Goal: Information Seeking & Learning: Learn about a topic

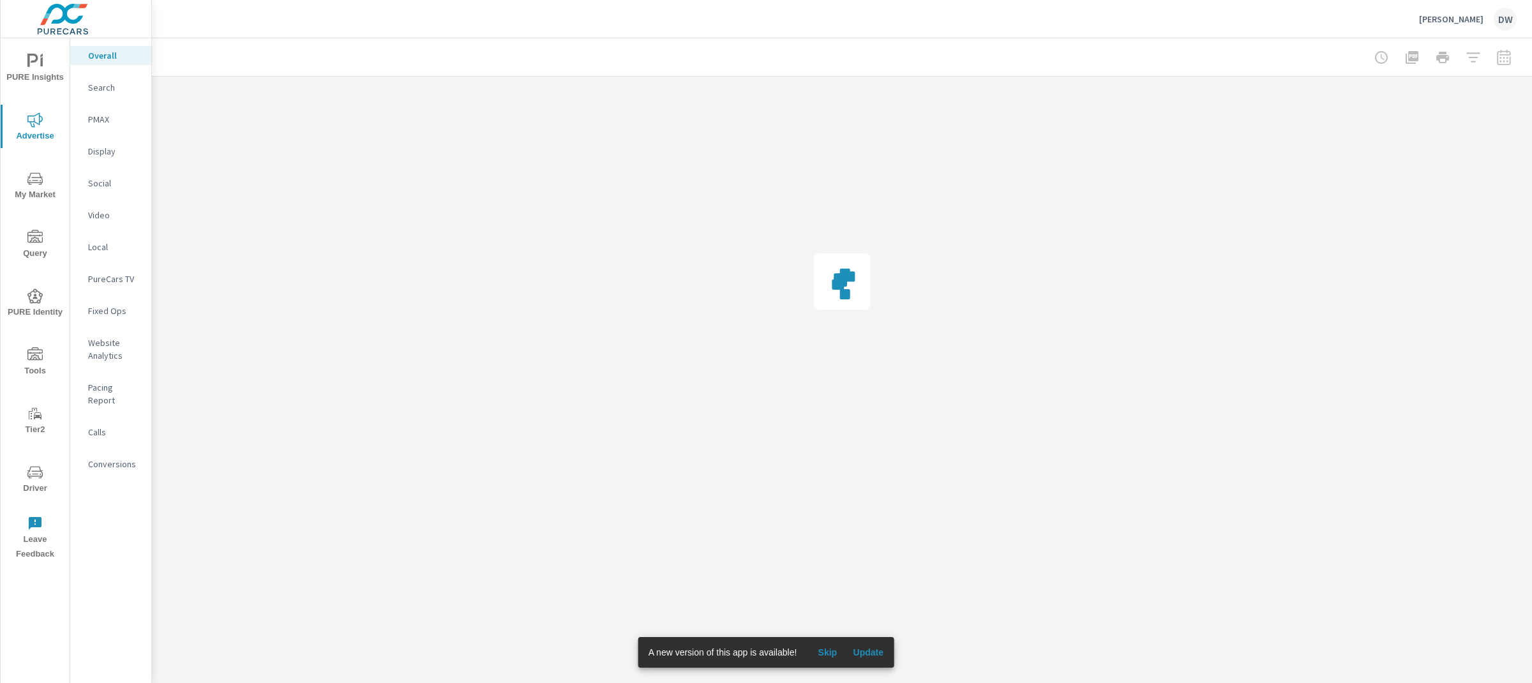
click at [820, 651] on span "Skip" at bounding box center [827, 652] width 31 height 11
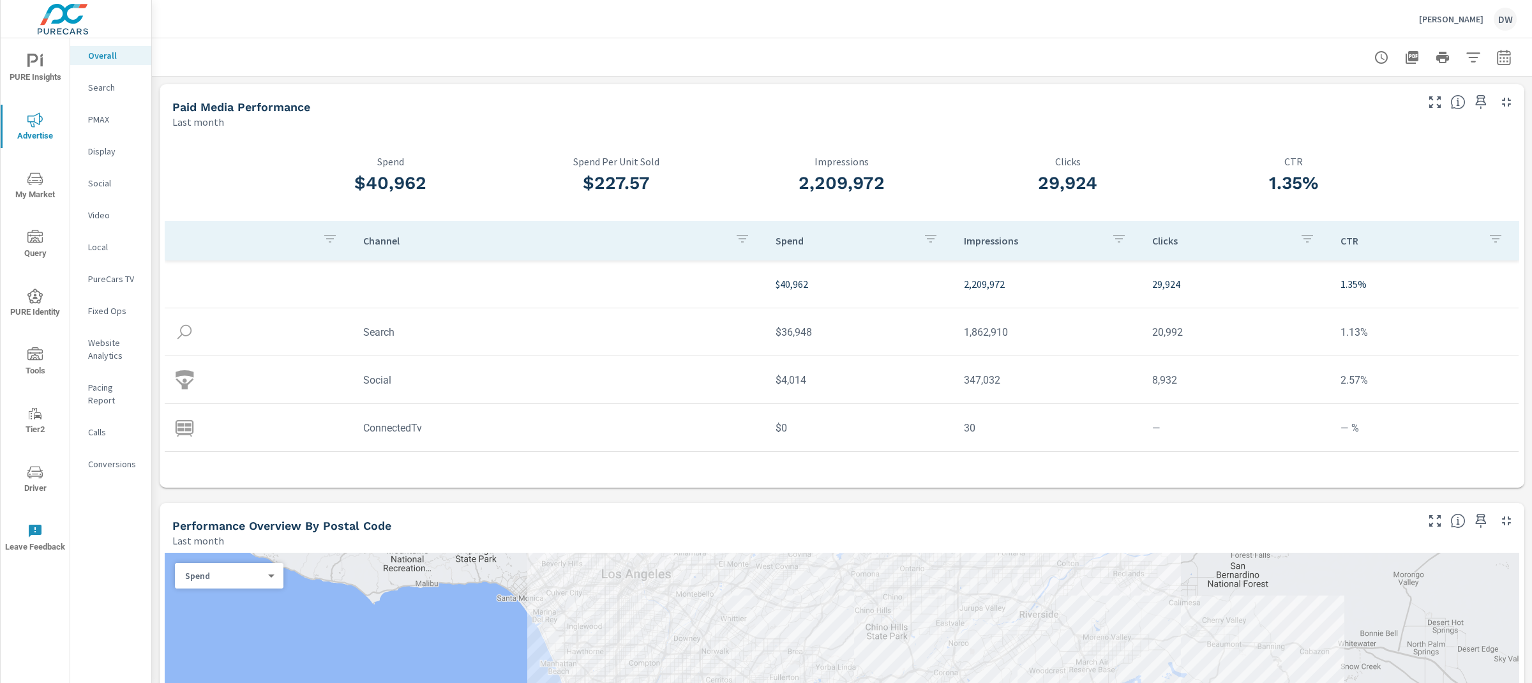
click at [1499, 62] on icon "button" at bounding box center [1504, 57] width 15 height 15
click at [1405, 113] on select "Custom [DATE] Last week Last 7 days Last 14 days Last 30 days Last 45 days Last…" at bounding box center [1402, 111] width 128 height 26
select select "Last 30 days"
click at [1351, 145] on p "+ Add comparison" at bounding box center [1414, 144] width 163 height 15
select select "Previous period"
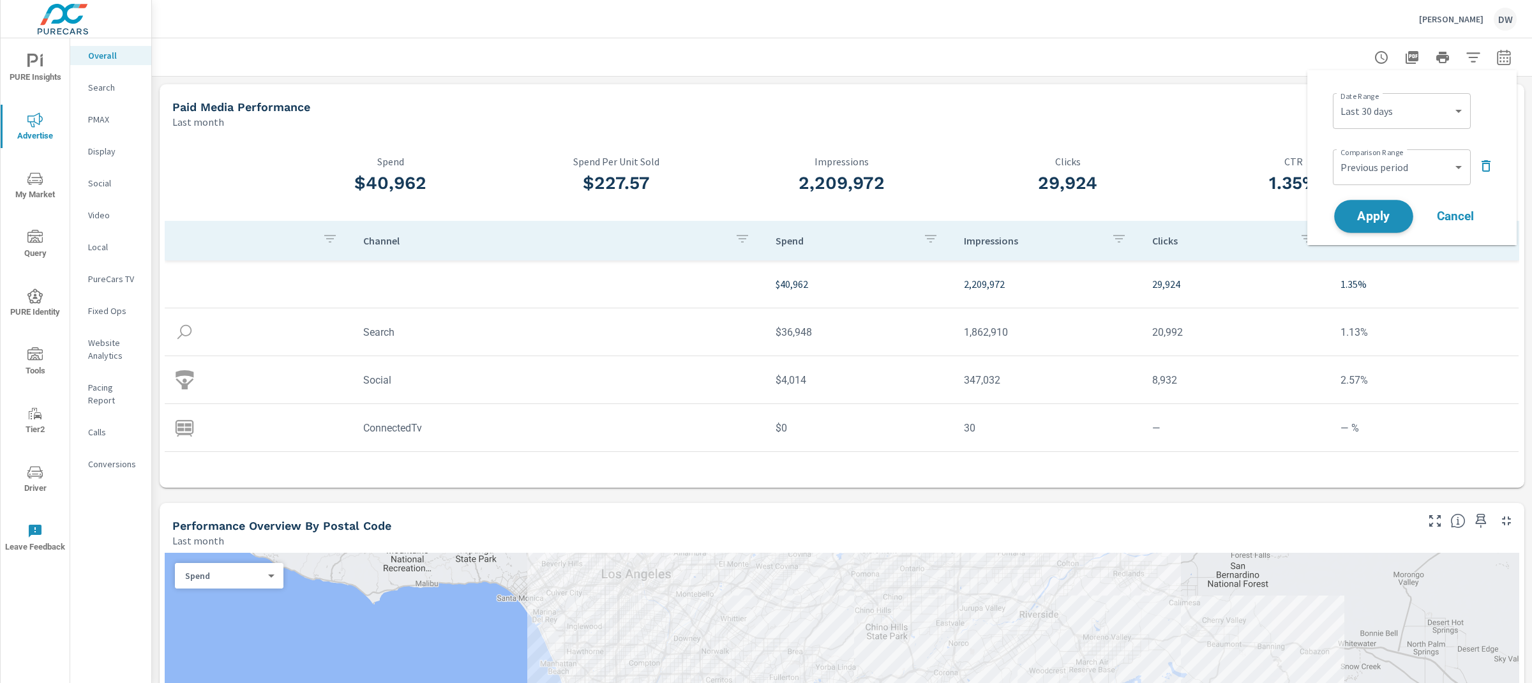
click at [1386, 220] on span "Apply" at bounding box center [1374, 217] width 52 height 12
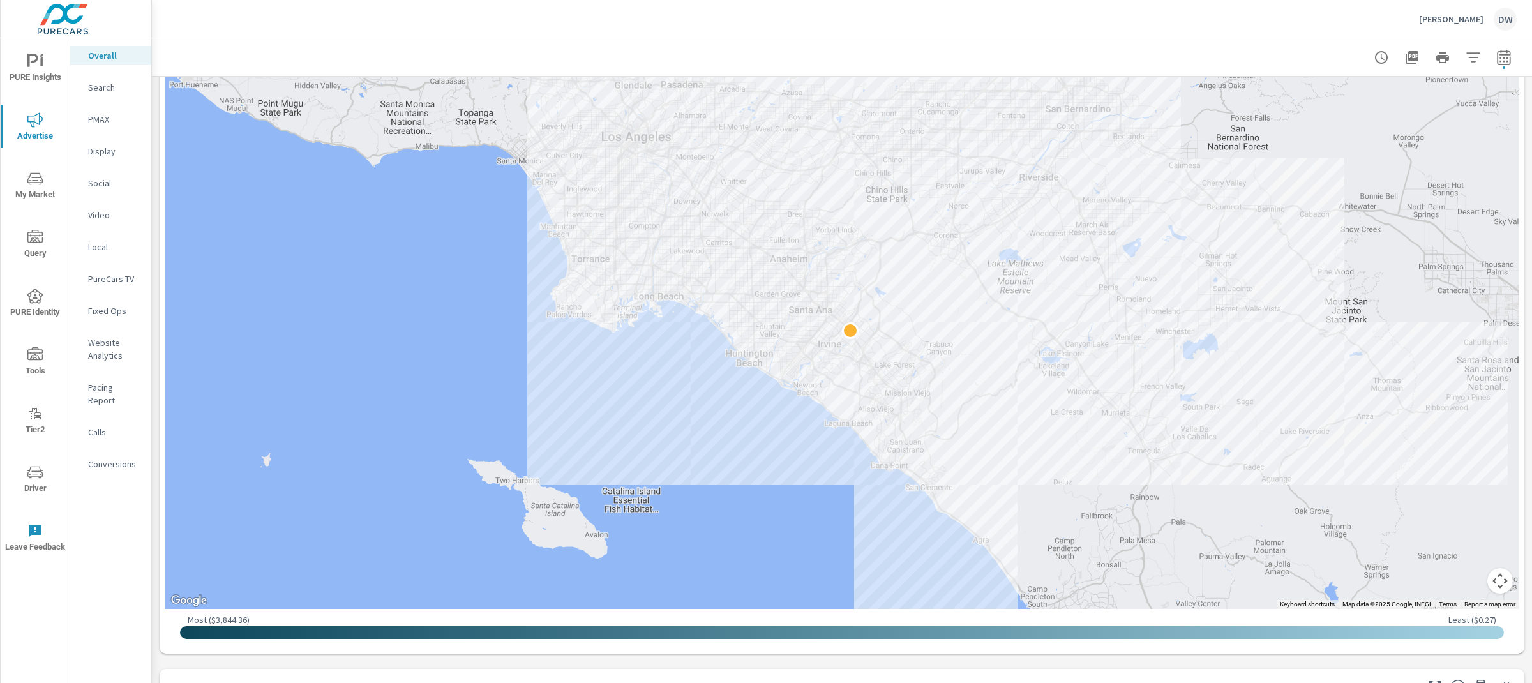
scroll to position [639, 0]
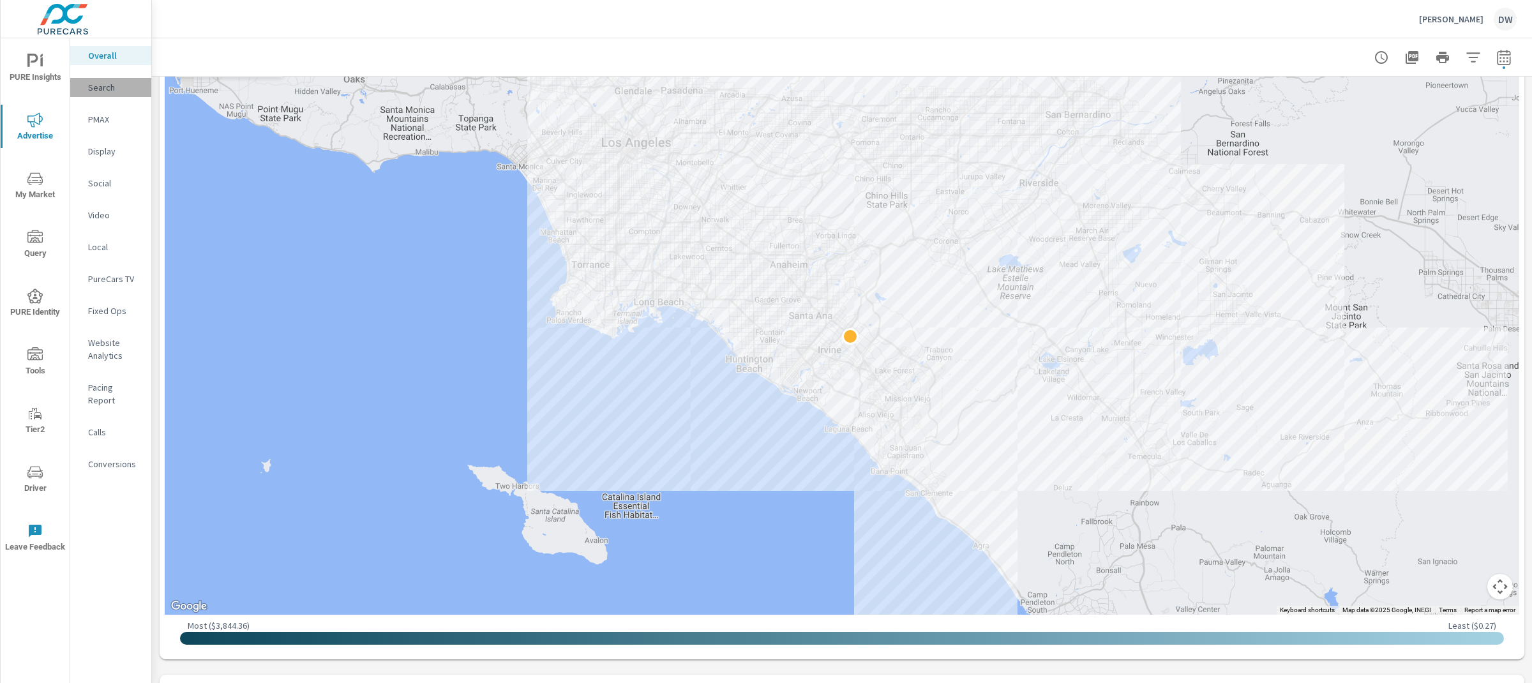
click at [99, 86] on p "Search" at bounding box center [114, 87] width 53 height 13
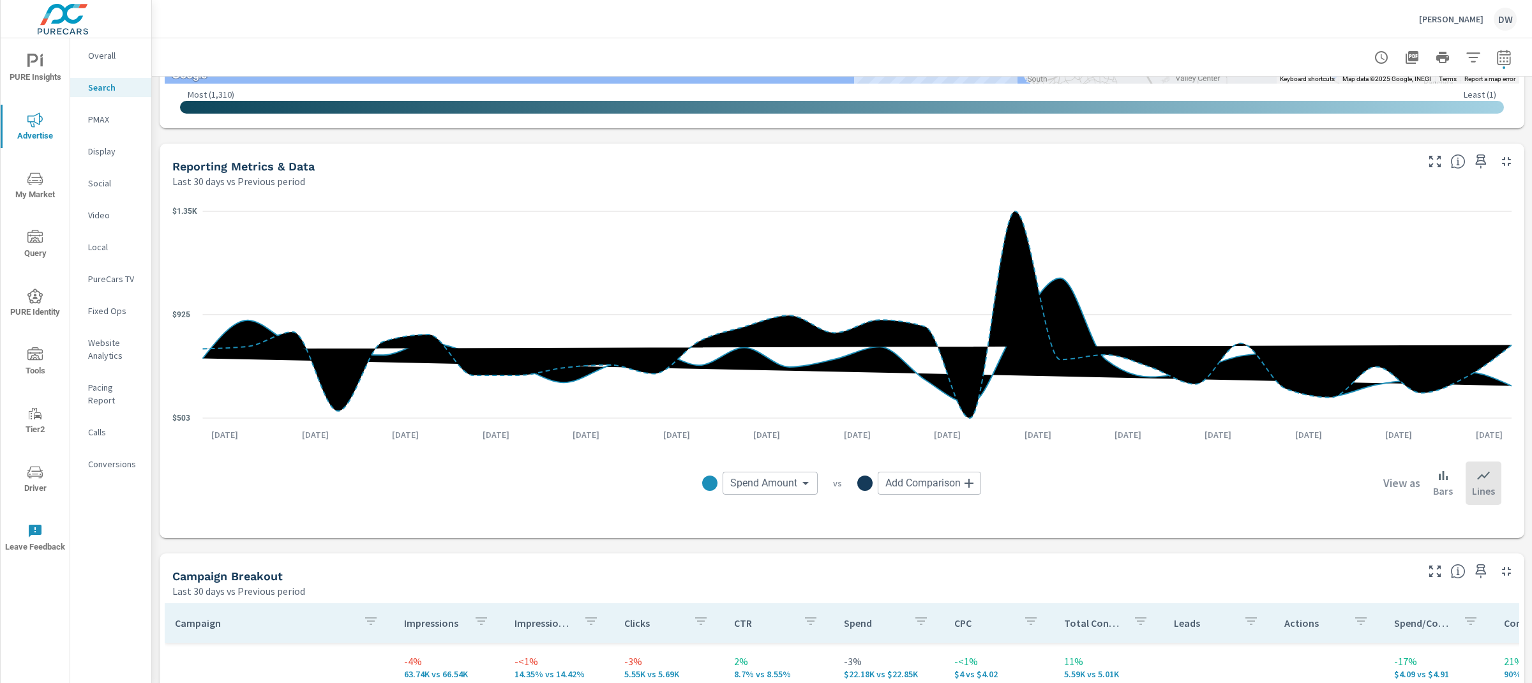
scroll to position [753, 0]
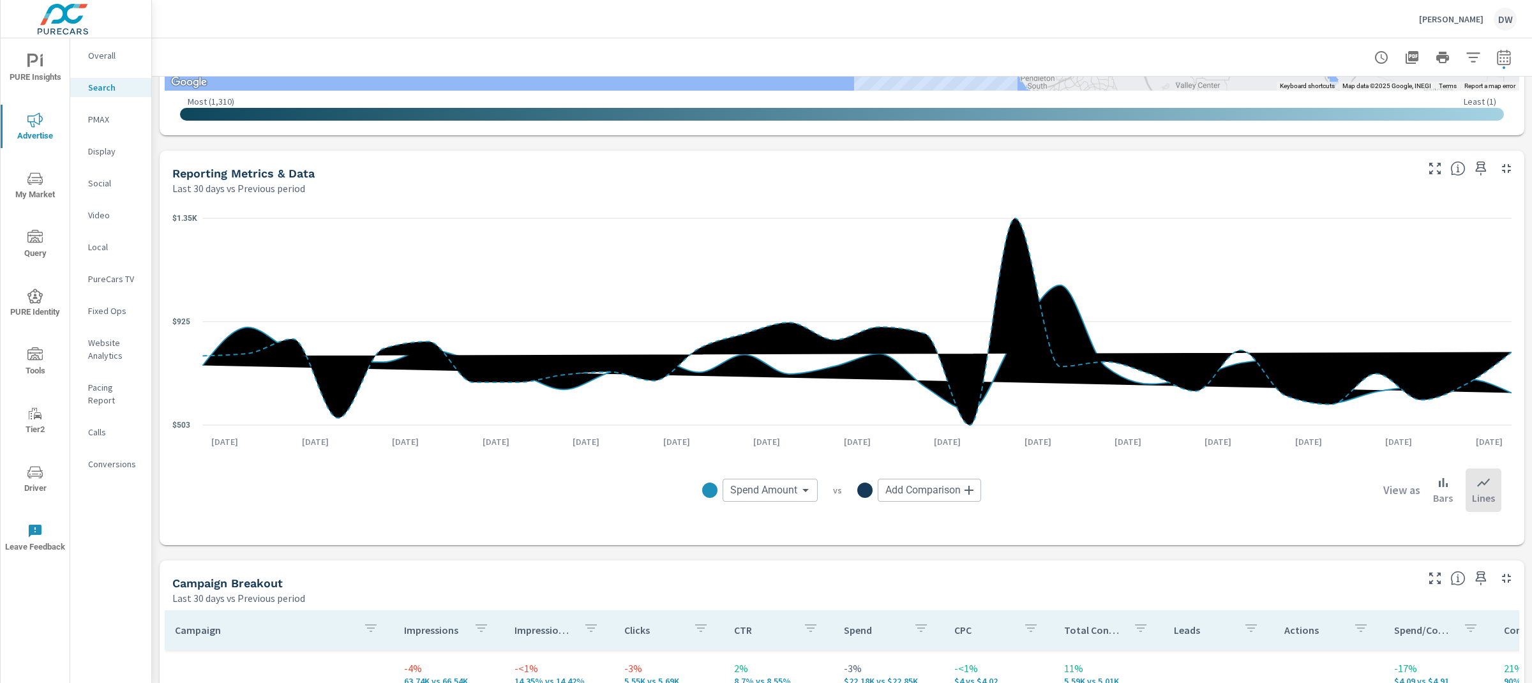
click at [794, 485] on body "PURE Insights Advertise My Market Query PURE Identity Tools Tier2 Driver Leave …" at bounding box center [766, 341] width 1532 height 683
click at [781, 517] on span "Impressions" at bounding box center [759, 519] width 55 height 18
type input "Impressions"
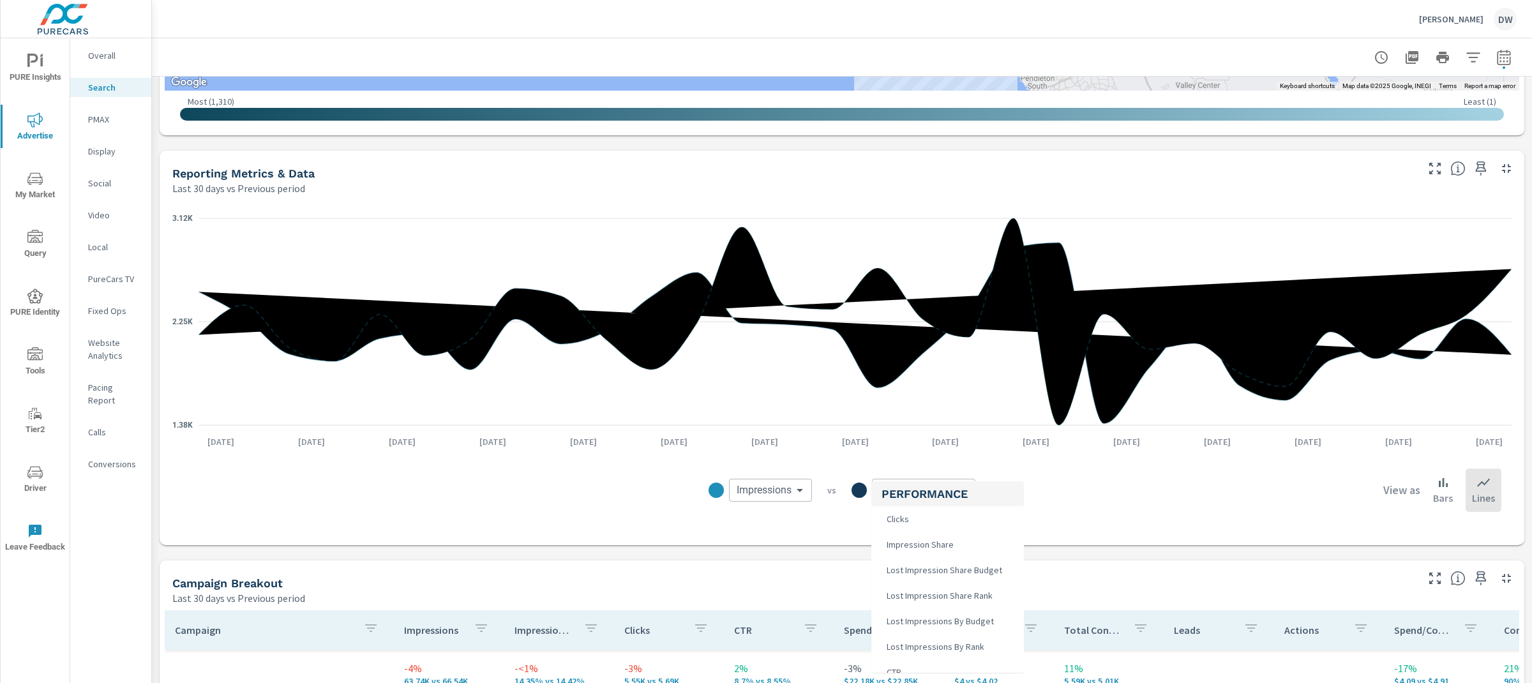
click at [949, 490] on body "PURE Insights Advertise My Market Query PURE Identity Tools Tier2 Driver Leave …" at bounding box center [766, 341] width 1532 height 683
click at [933, 513] on li "Clicks" at bounding box center [947, 519] width 153 height 26
type input "Clicks"
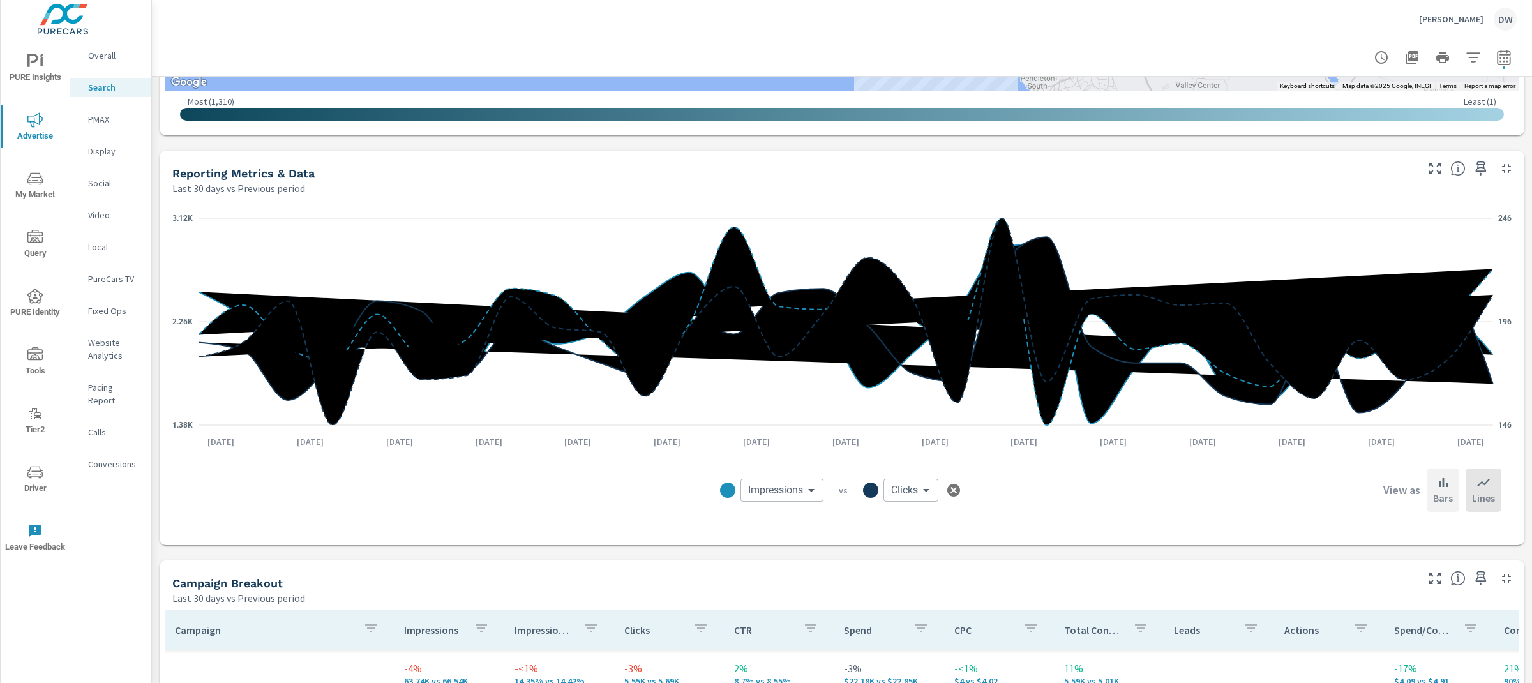
click at [1452, 487] on div "Bars" at bounding box center [1443, 490] width 33 height 43
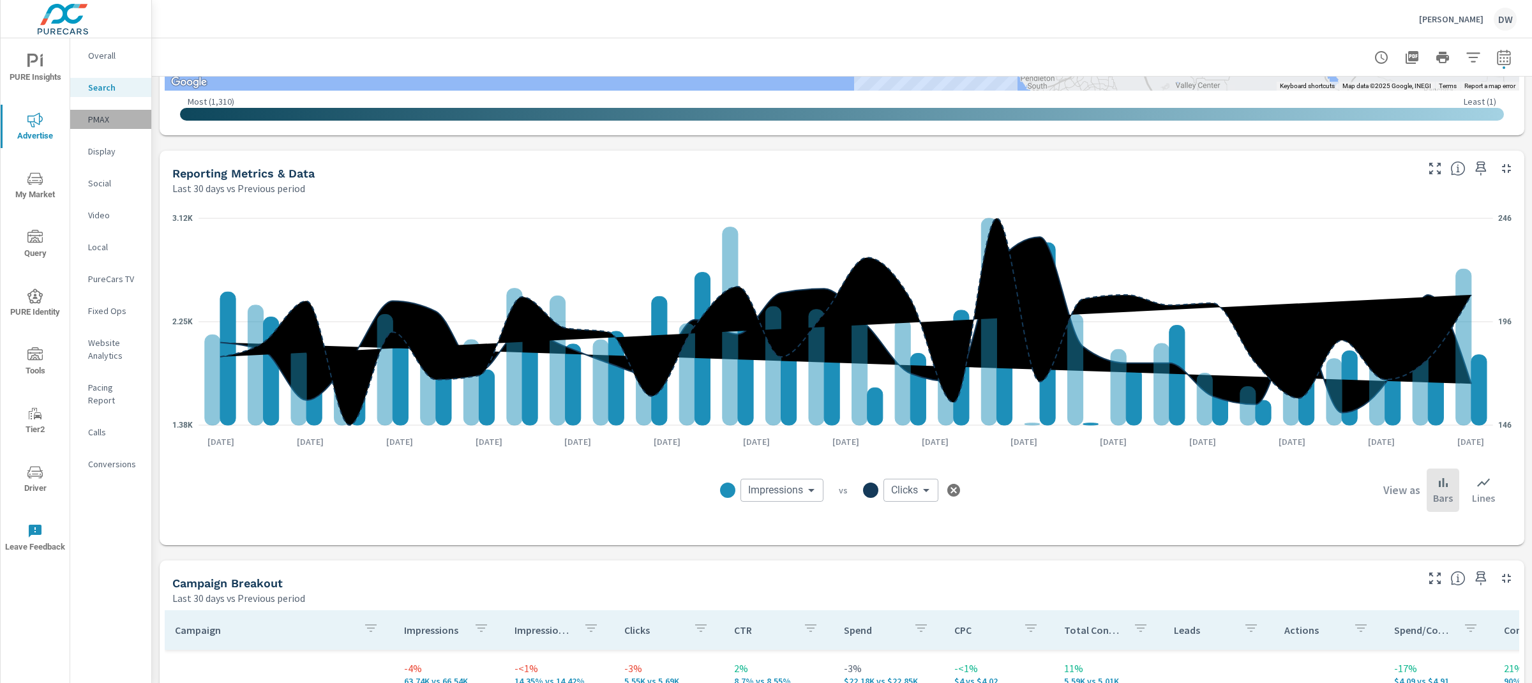
click at [96, 123] on p "PMAX" at bounding box center [114, 119] width 53 height 13
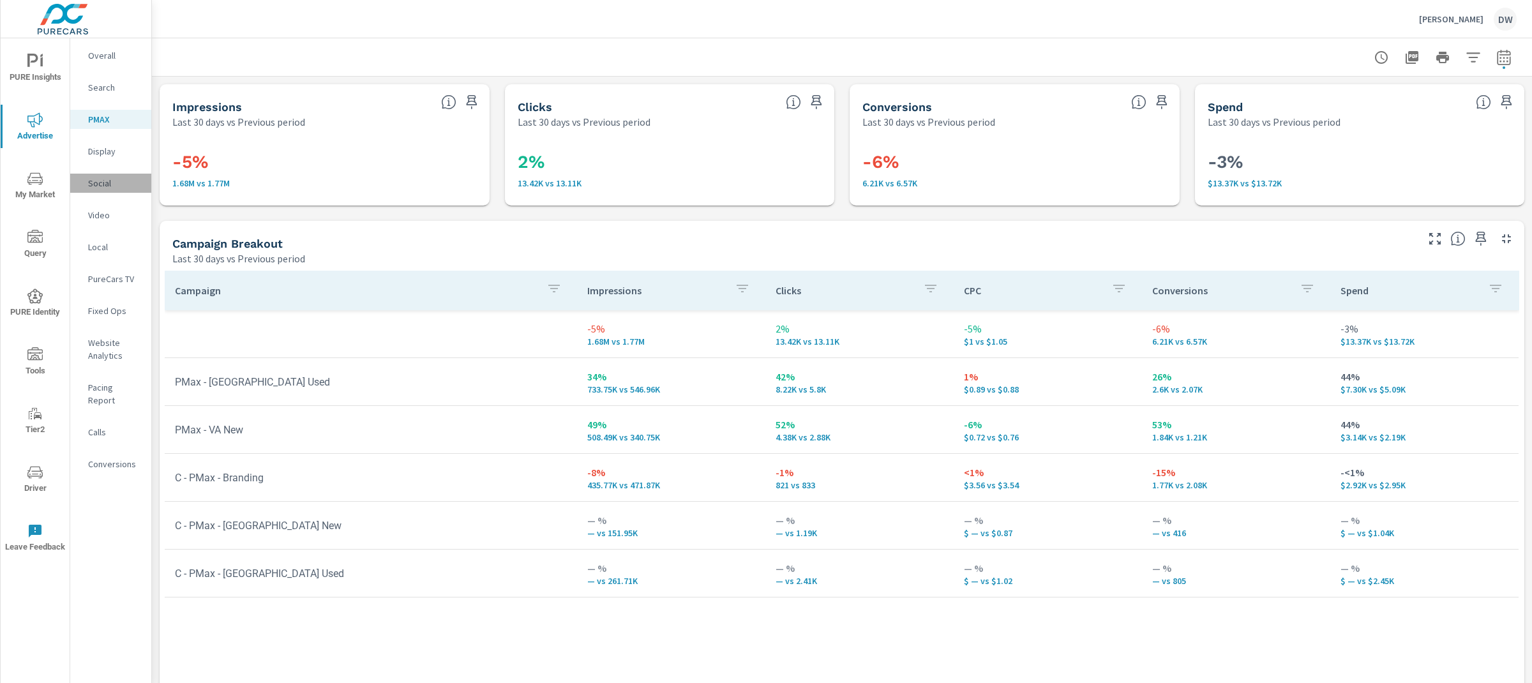
click at [104, 182] on p "Social" at bounding box center [114, 183] width 53 height 13
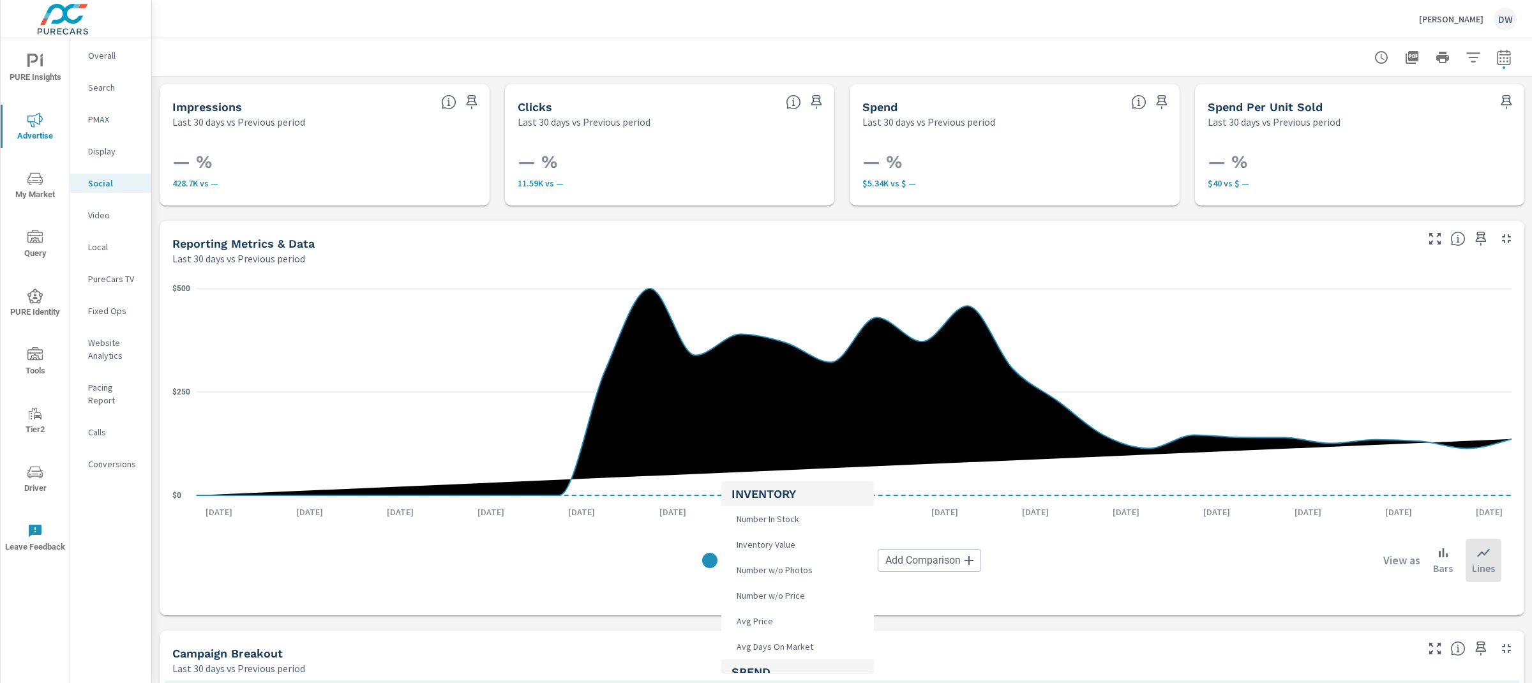
click at [799, 561] on body "PURE Insights Advertise My Market Query PURE Identity Tools Tier2 Driver Leave …" at bounding box center [766, 341] width 1532 height 683
click at [787, 555] on li "Impressions" at bounding box center [797, 556] width 153 height 26
type input "Impressions"
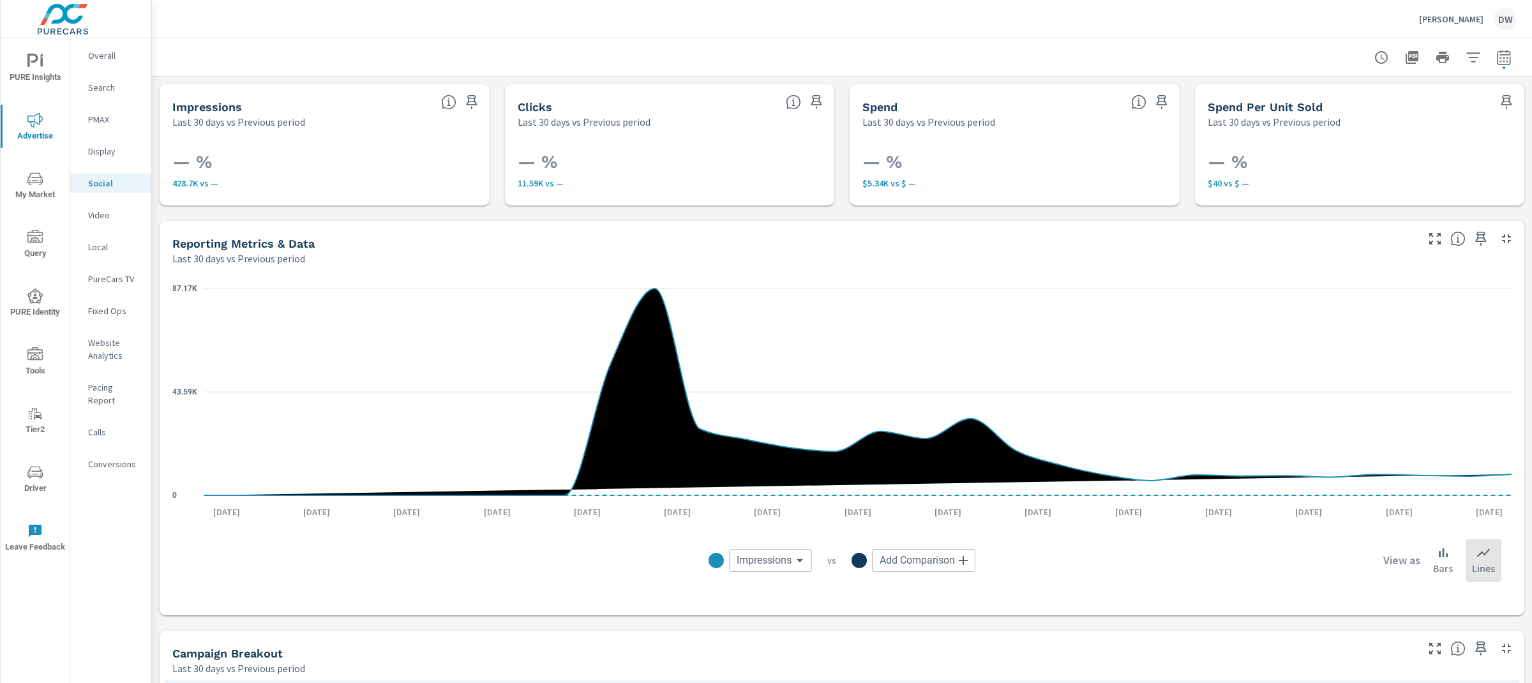
click at [949, 564] on body "PURE Insights Advertise My Market Query PURE Identity Tools Tier2 Driver Leave …" at bounding box center [766, 341] width 1532 height 683
click at [927, 575] on li "Clicks" at bounding box center [947, 581] width 153 height 26
type input "Clicks"
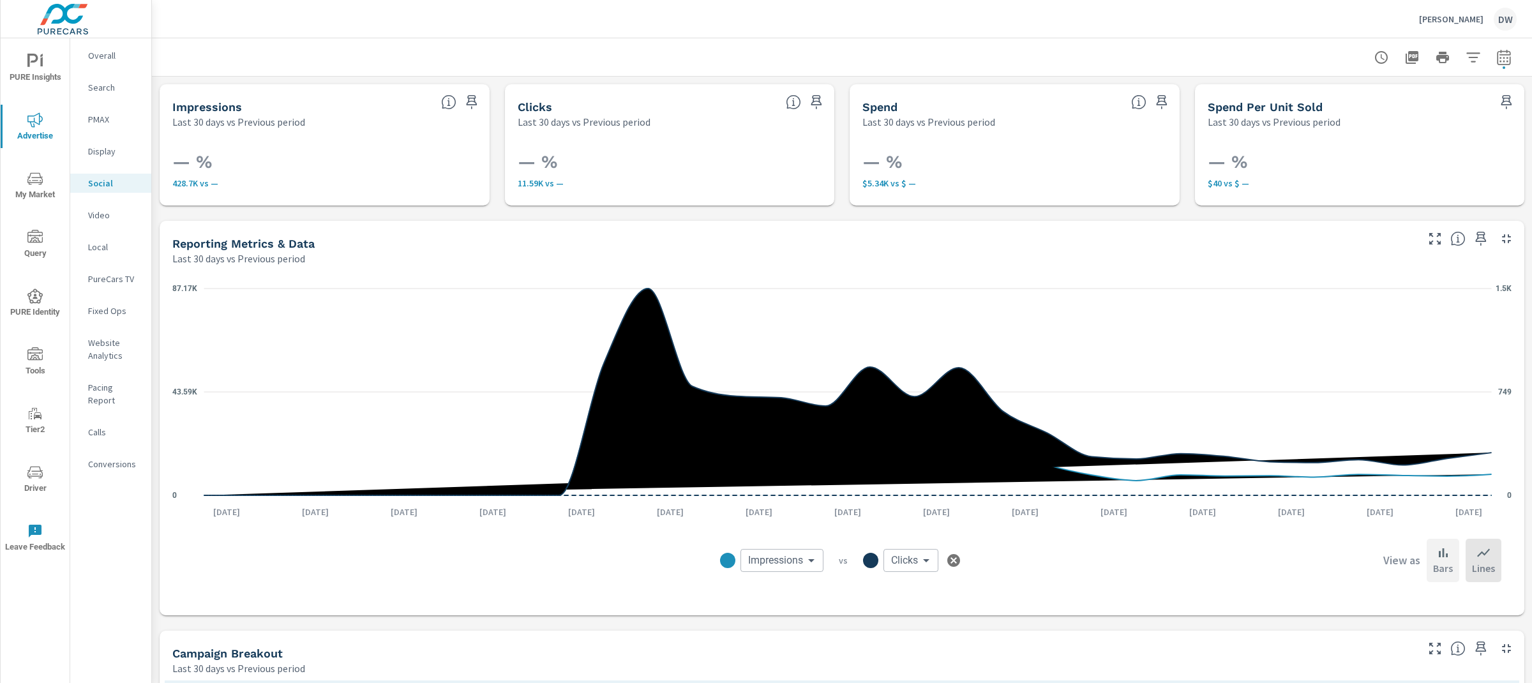
click at [1445, 548] on icon at bounding box center [1443, 552] width 15 height 15
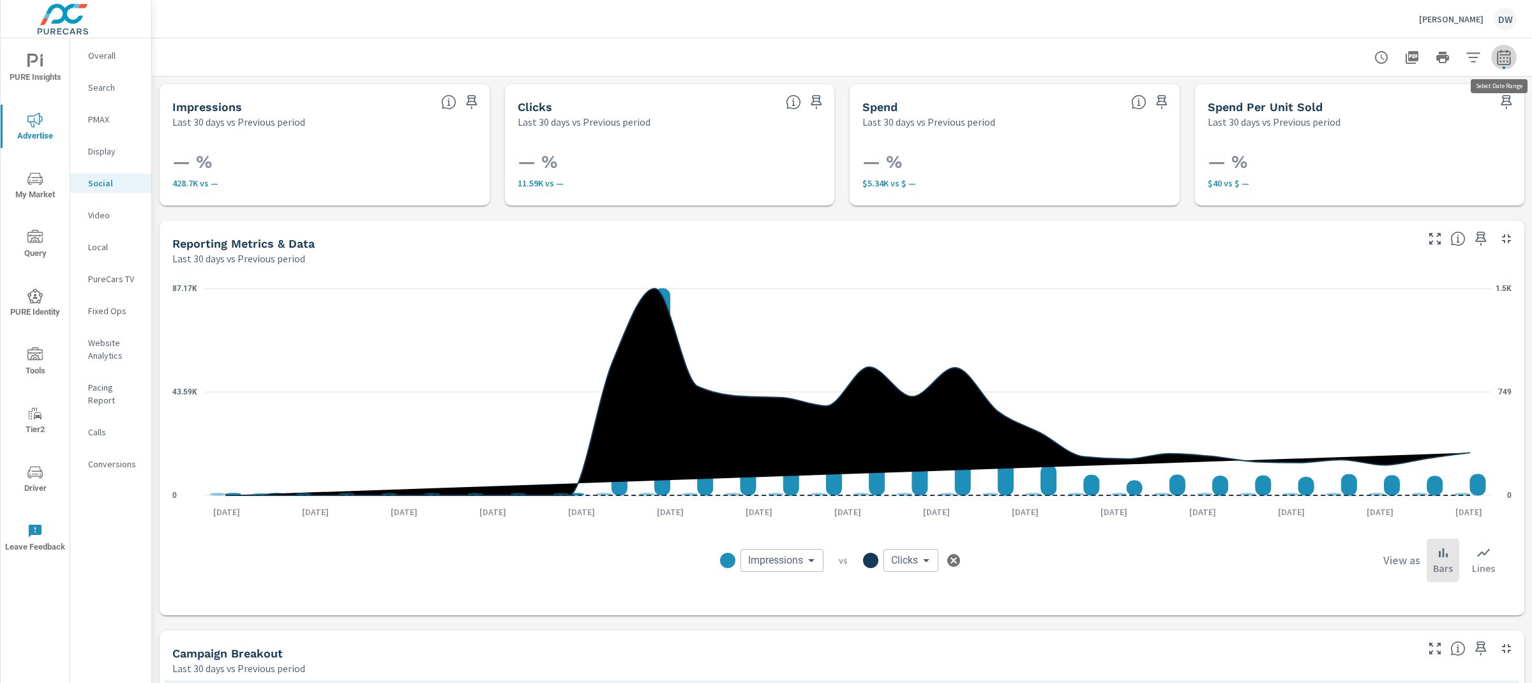
click at [1498, 53] on icon "button" at bounding box center [1503, 56] width 13 height 15
select select "Last 30 days"
select select "Previous period"
click at [1484, 163] on icon "button" at bounding box center [1486, 165] width 9 height 11
click at [1367, 182] on span "Apply" at bounding box center [1374, 181] width 52 height 12
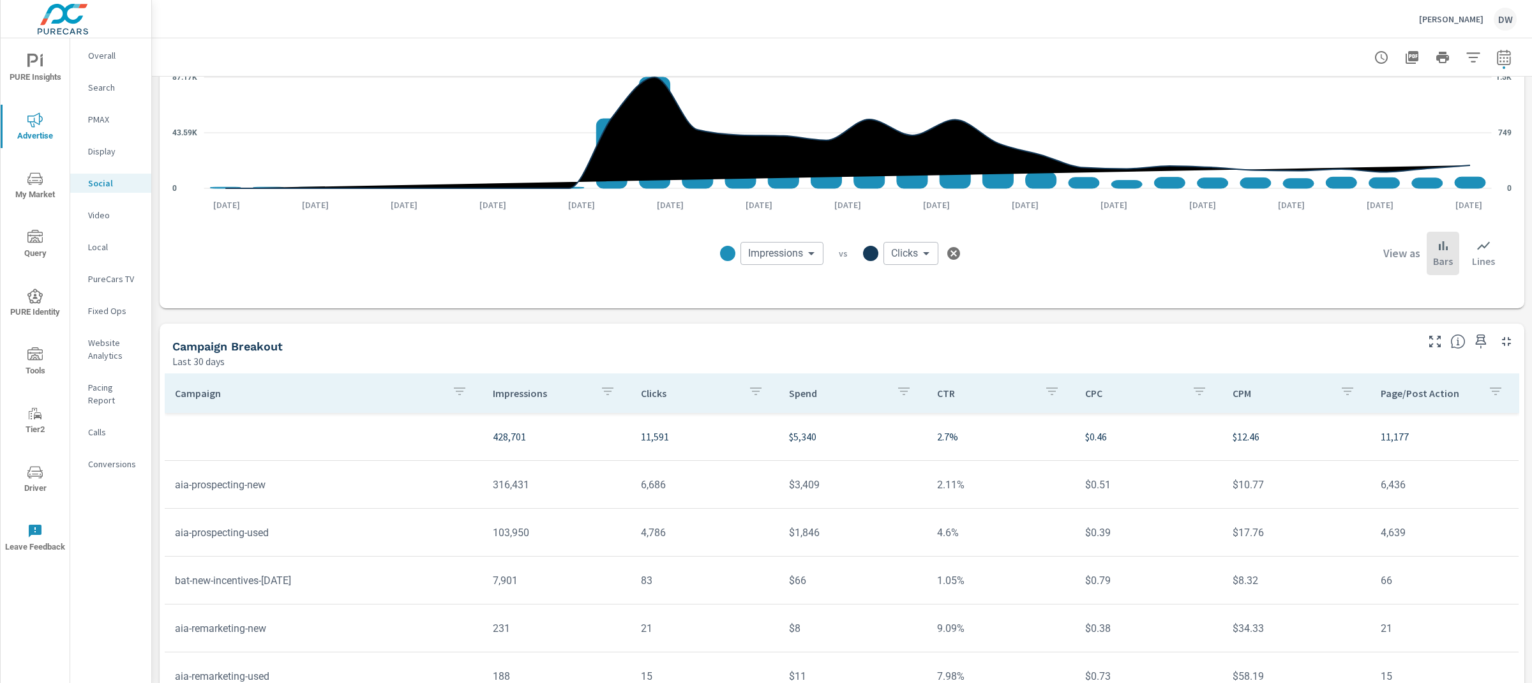
scroll to position [230, 0]
